Goal: Task Accomplishment & Management: Manage account settings

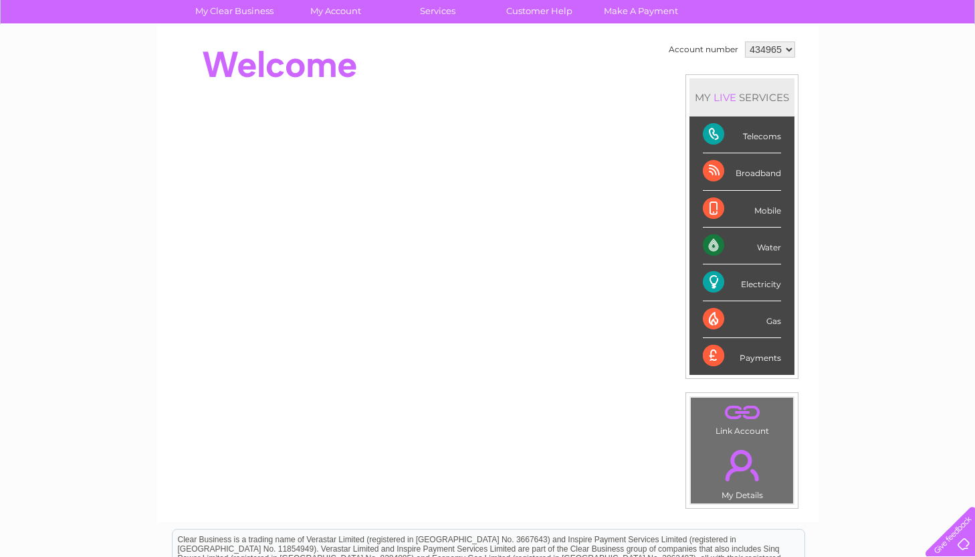
click at [717, 278] on div "Electricity" at bounding box center [742, 282] width 78 height 37
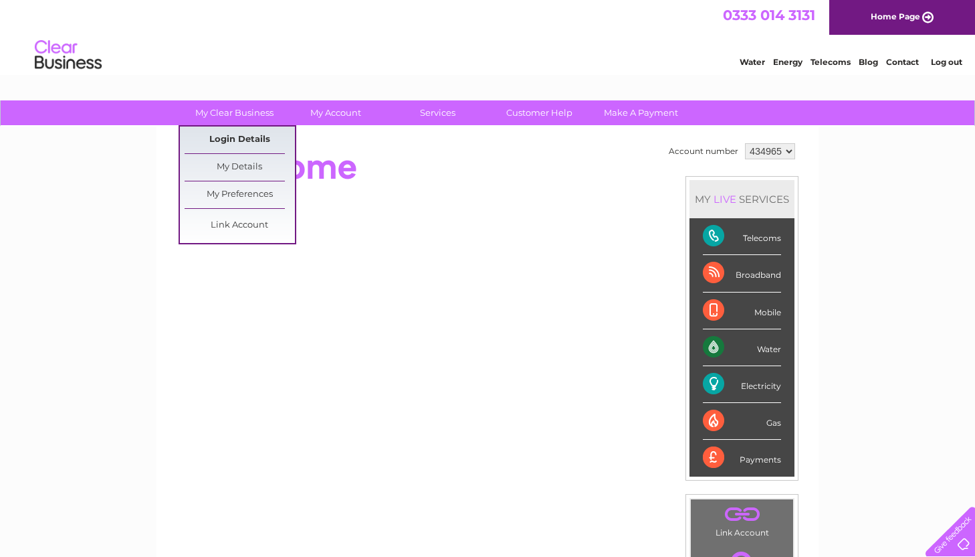
click at [243, 135] on link "Login Details" at bounding box center [240, 139] width 110 height 27
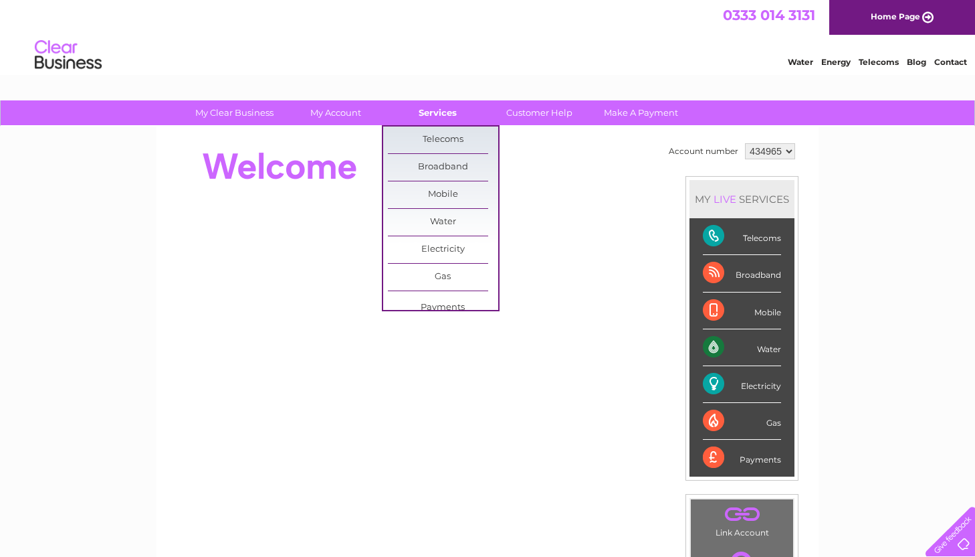
click at [433, 109] on link "Services" at bounding box center [438, 112] width 110 height 25
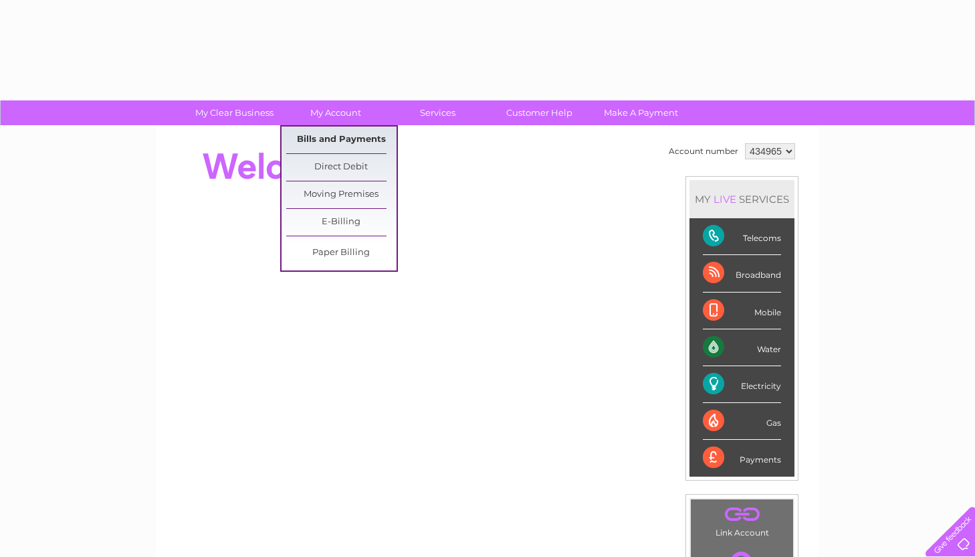
click at [336, 144] on link "Bills and Payments" at bounding box center [341, 139] width 110 height 27
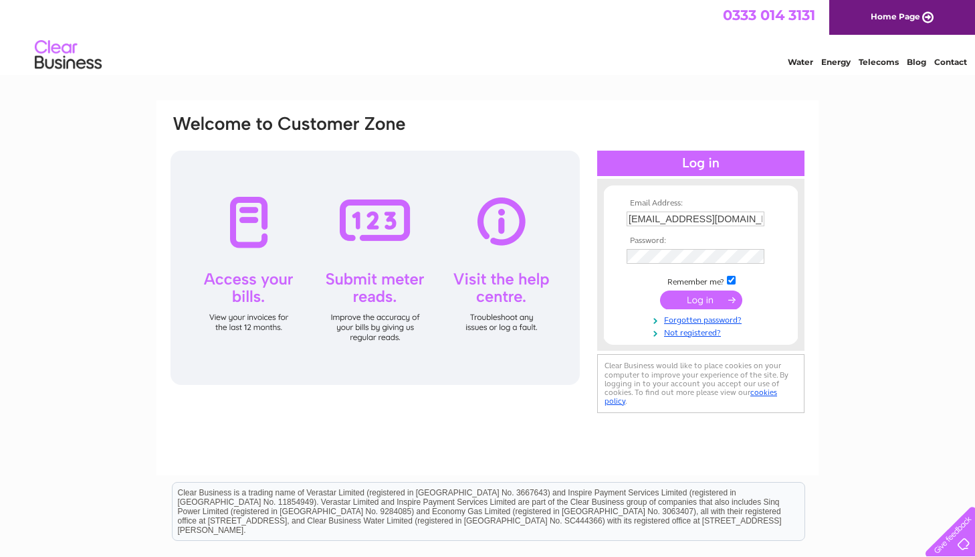
click at [704, 304] on input "submit" at bounding box center [701, 299] width 82 height 19
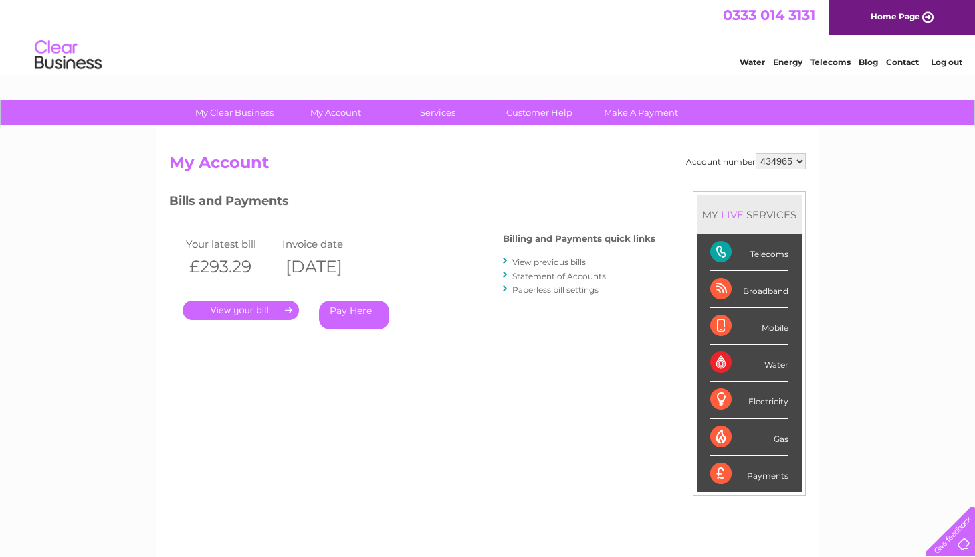
click at [235, 306] on link "." at bounding box center [241, 309] width 116 height 19
